Goal: Navigation & Orientation: Find specific page/section

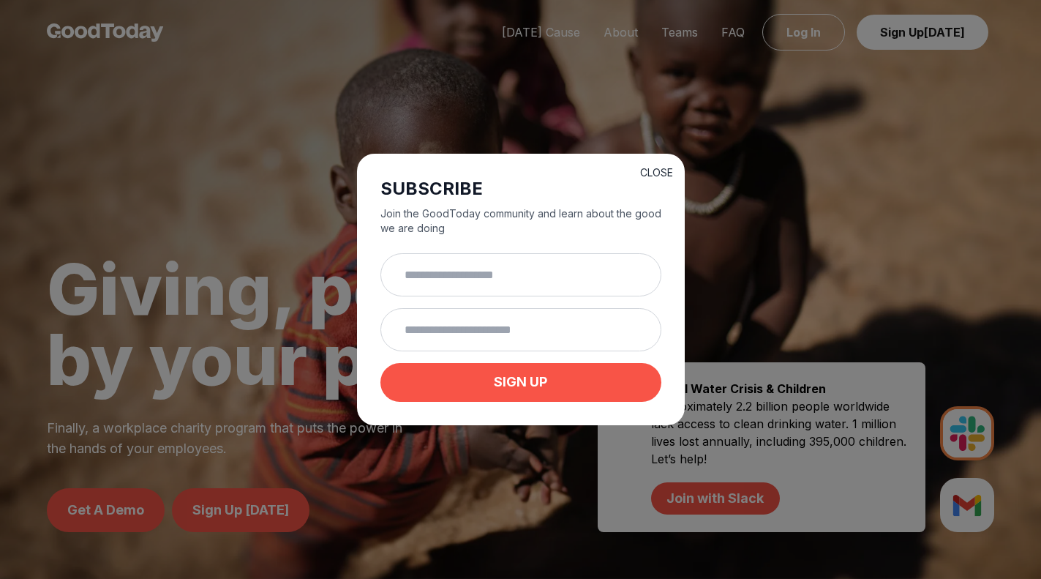
click at [661, 175] on button "CLOSE" at bounding box center [656, 172] width 33 height 15
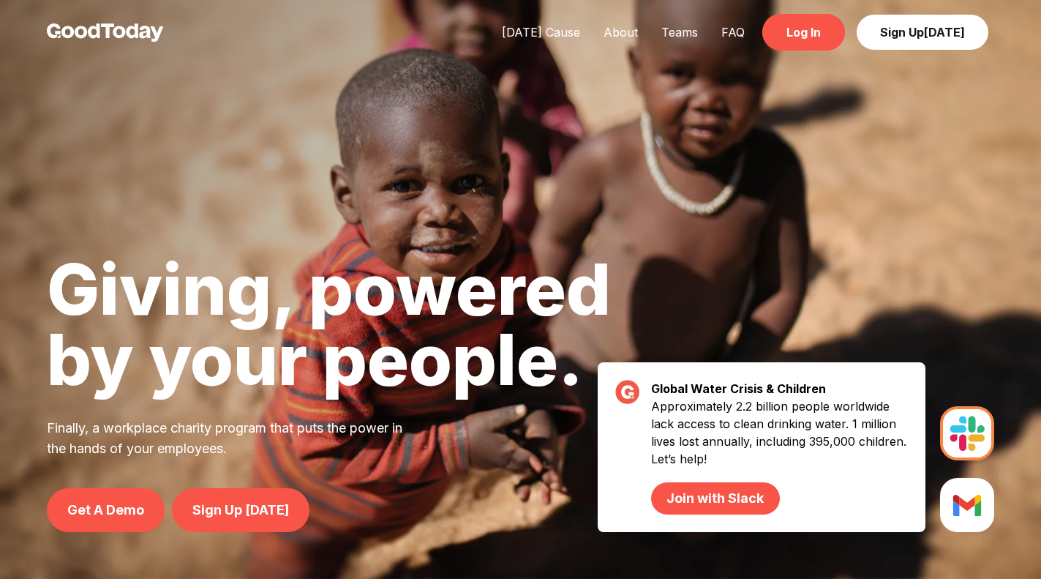
click at [835, 46] on link "Log In" at bounding box center [803, 32] width 83 height 37
click at [631, 37] on link "About" at bounding box center [621, 32] width 58 height 15
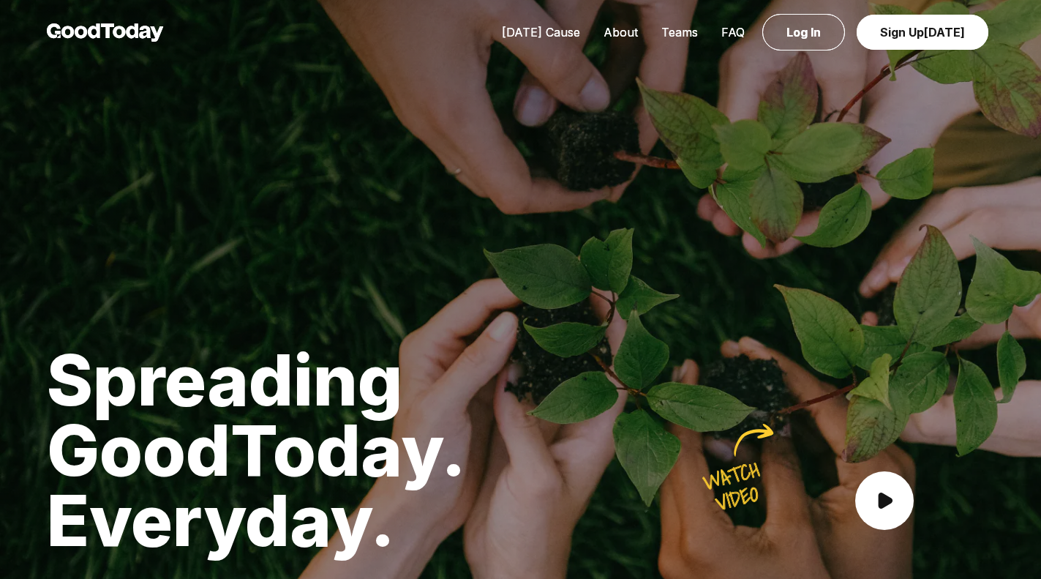
click at [519, 40] on div "Today's Cause About Teams FAQ Log In Sign Up Today" at bounding box center [742, 32] width 504 height 18
click at [529, 26] on link "[DATE] Cause" at bounding box center [541, 32] width 102 height 15
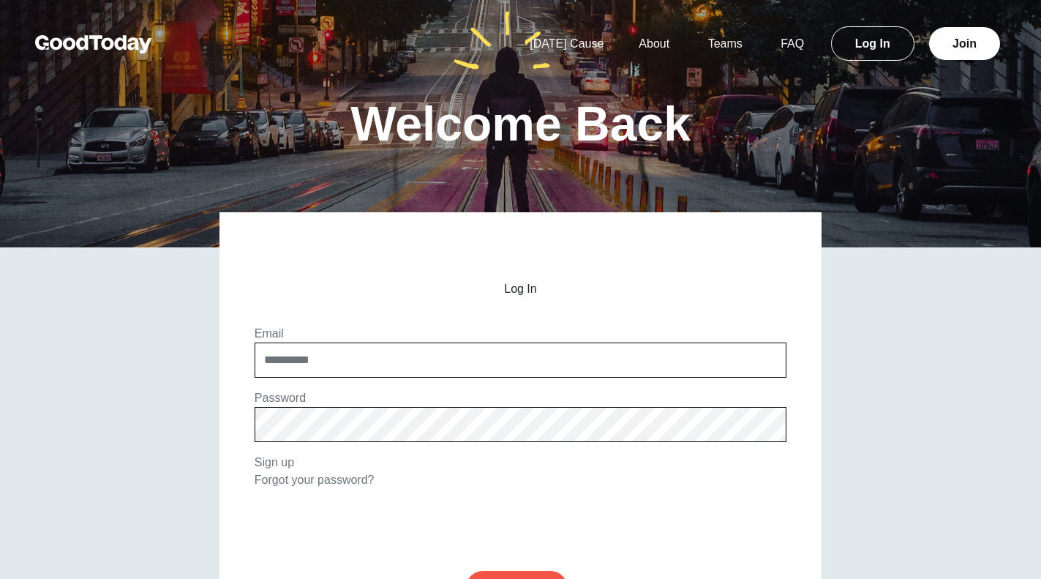
scroll to position [1, 0]
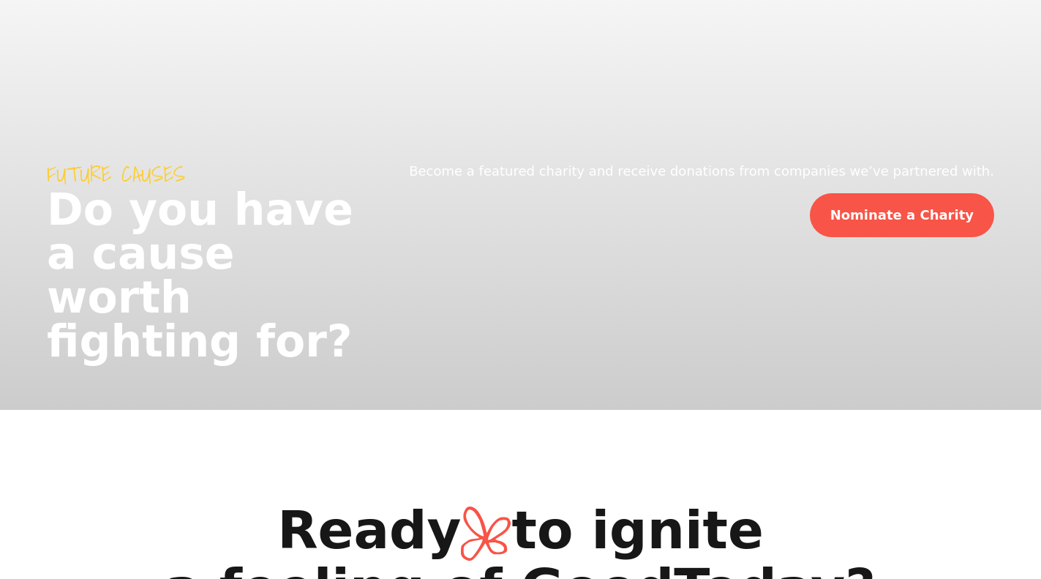
scroll to position [2423, 0]
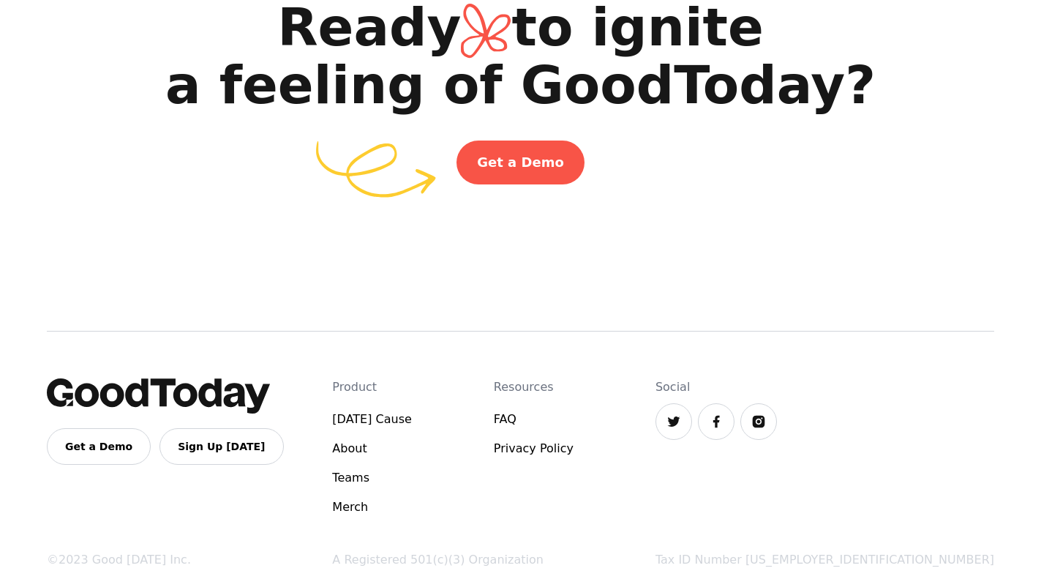
click at [412, 440] on link "About" at bounding box center [372, 449] width 80 height 18
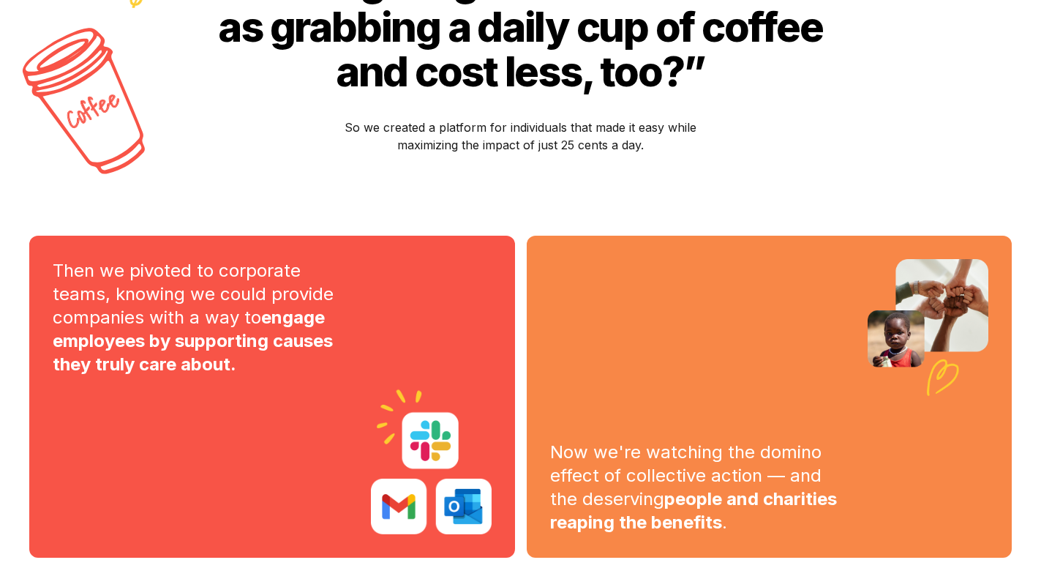
scroll to position [448, 0]
